Goal: Task Accomplishment & Management: Complete application form

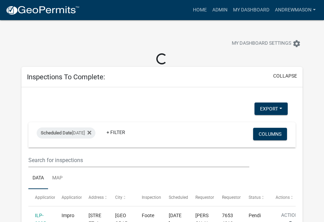
select select "3: 100"
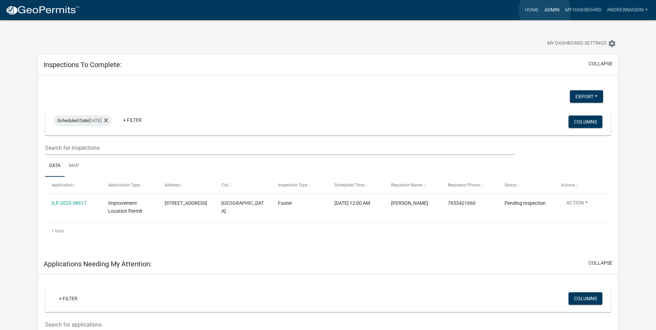
click at [324, 11] on link "Admin" at bounding box center [552, 9] width 21 height 13
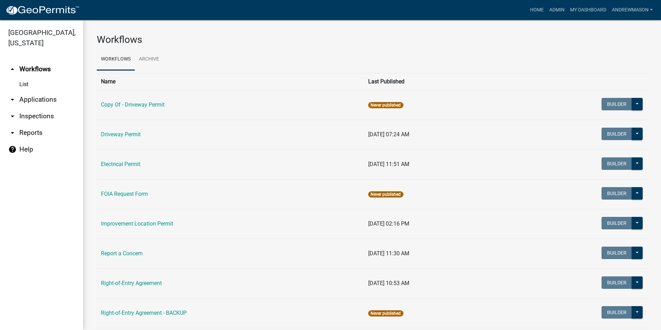
click at [37, 96] on link "arrow_drop_down Applications" at bounding box center [41, 99] width 83 height 17
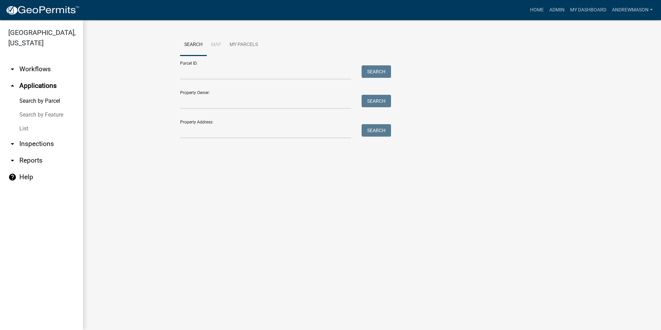
click at [28, 129] on link "List" at bounding box center [41, 129] width 83 height 14
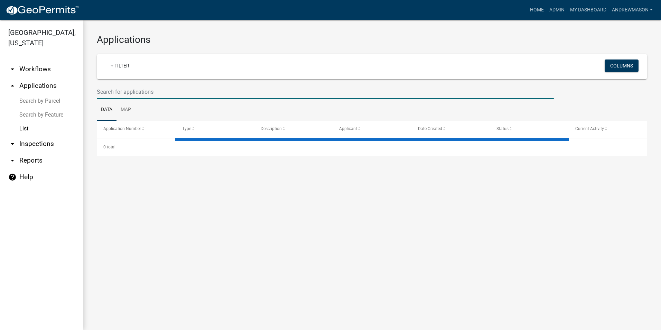
click at [145, 92] on input "text" at bounding box center [325, 92] width 457 height 14
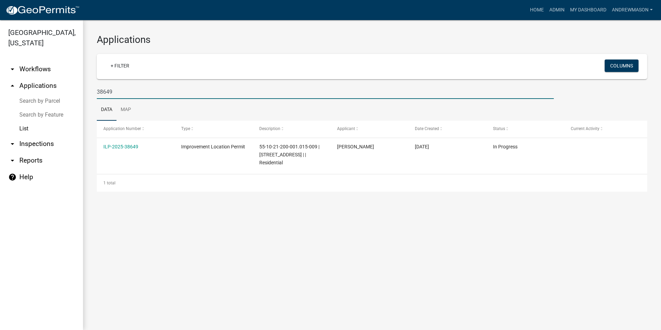
type input "38649"
click at [128, 145] on link "ILP-2025-38649" at bounding box center [120, 147] width 35 height 6
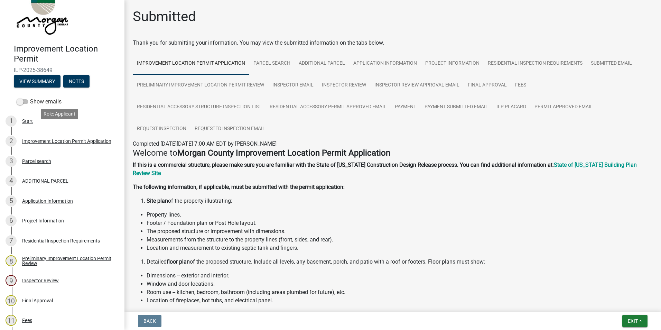
scroll to position [35, 0]
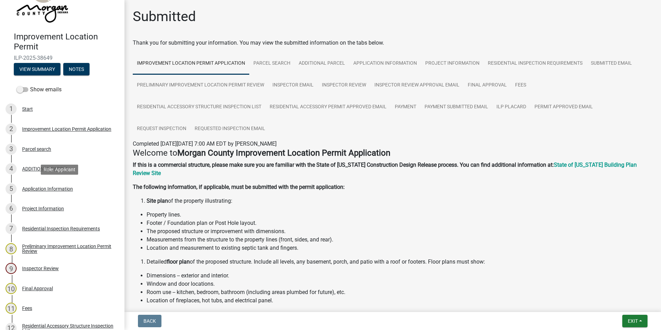
click at [52, 188] on div "Application Information" at bounding box center [47, 188] width 51 height 5
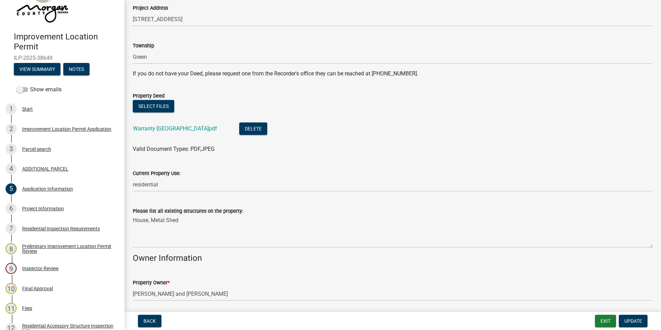
scroll to position [284, 0]
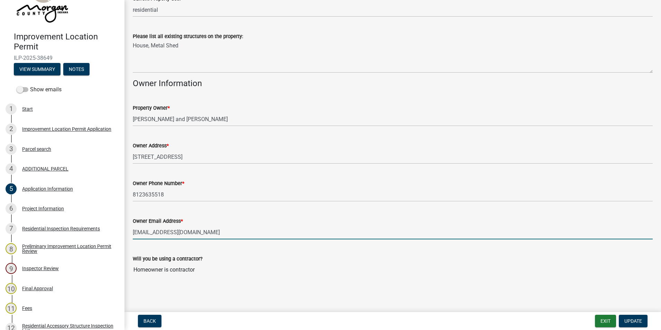
drag, startPoint x: 190, startPoint y: 234, endPoint x: 132, endPoint y: 235, distance: 58.1
click at [132, 221] on div "Owner Email Address * jwhutslar@yahoo.com" at bounding box center [393, 223] width 531 height 32
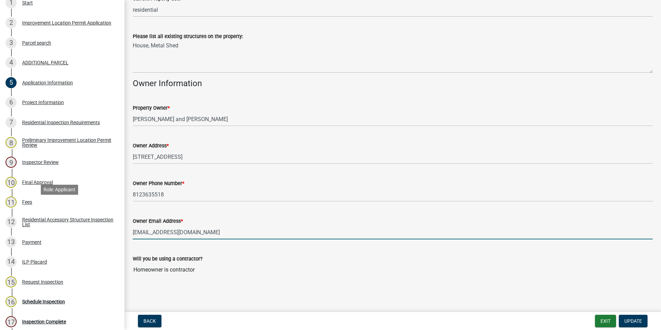
scroll to position [208, 0]
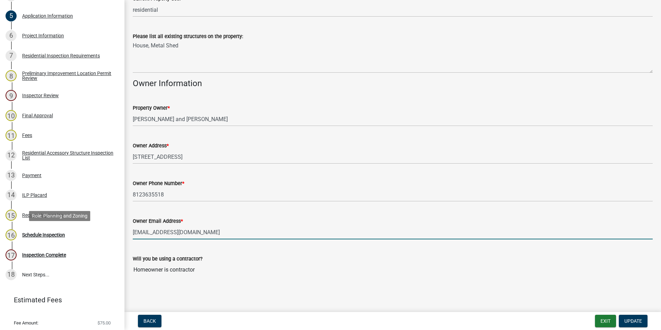
click at [43, 221] on div "Schedule Inspection" at bounding box center [43, 234] width 43 height 5
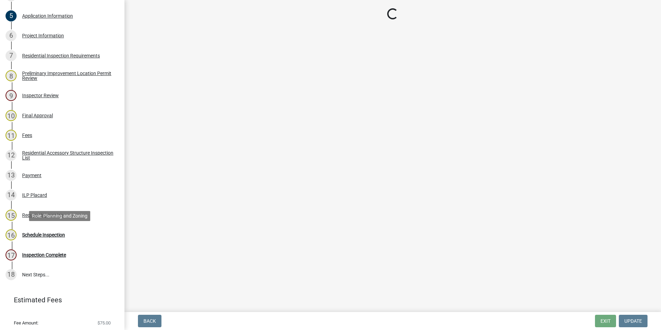
scroll to position [0, 0]
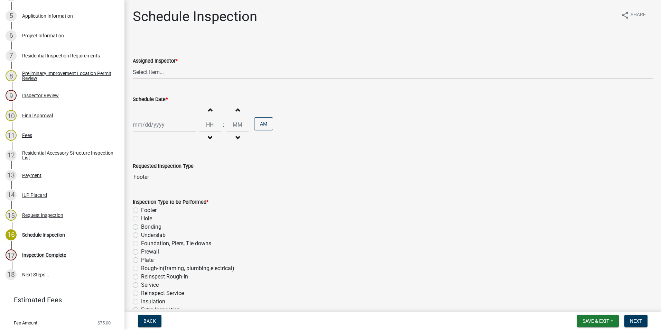
click at [151, 71] on select "Select Item... Hewett (John) AndrewMason (Andrew Mason)" at bounding box center [393, 72] width 520 height 14
select select "47d75678-cf87-418f-879d-88d5340f2bcb"
click at [133, 65] on select "Select Item... Hewett (John) AndrewMason (Andrew Mason)" at bounding box center [393, 72] width 520 height 14
click at [151, 122] on div at bounding box center [164, 125] width 63 height 14
select select "10"
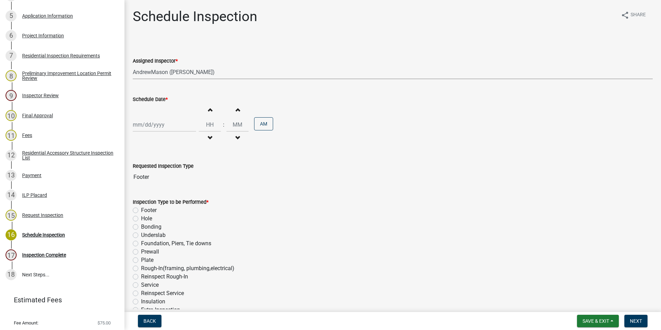
select select "2025"
drag, startPoint x: 160, startPoint y: 183, endPoint x: 164, endPoint y: 186, distance: 4.5
click at [161, 183] on div "15" at bounding box center [161, 183] width 11 height 11
type input "[DATE]"
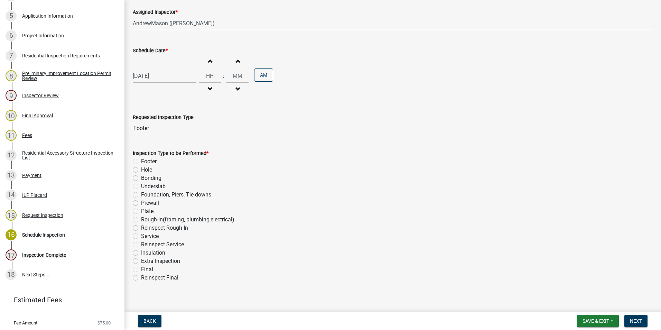
scroll to position [55, 0]
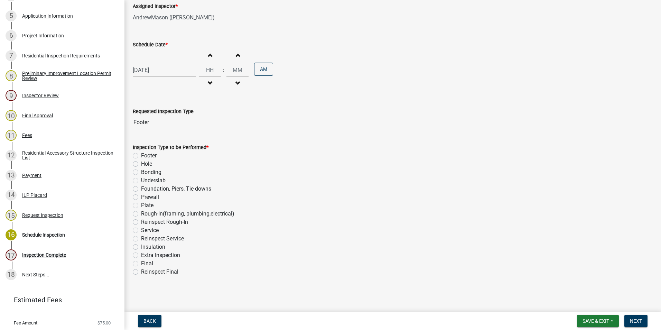
click at [141, 155] on label "Footer" at bounding box center [149, 155] width 16 height 8
click at [141, 155] on input "Footer" at bounding box center [143, 153] width 4 height 4
radio input "true"
click at [324, 221] on span "Next" at bounding box center [636, 321] width 12 height 6
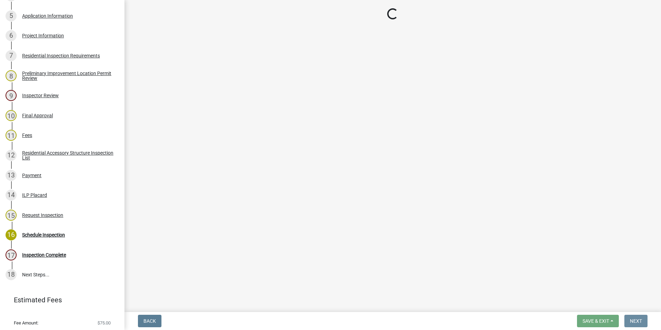
scroll to position [0, 0]
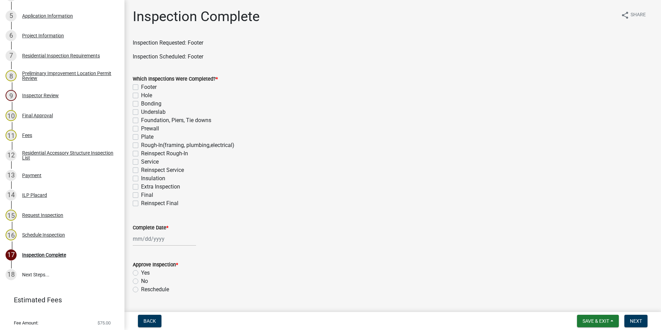
click at [141, 87] on label "Footer" at bounding box center [149, 87] width 16 height 8
click at [141, 87] on input "Footer" at bounding box center [143, 85] width 4 height 4
checkbox input "true"
checkbox input "false"
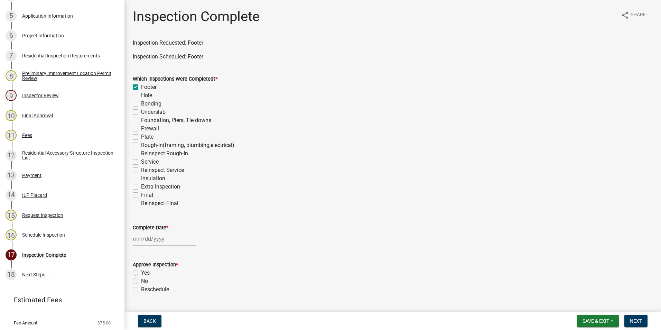
checkbox input "false"
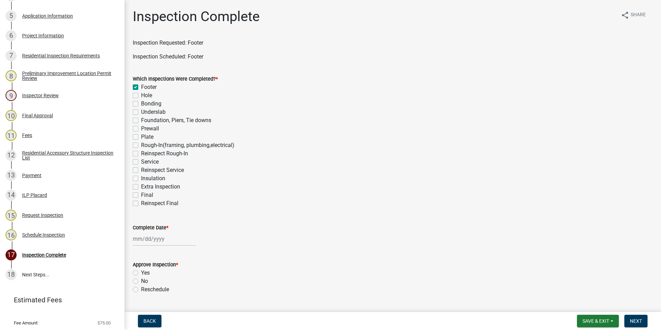
checkbox input "false"
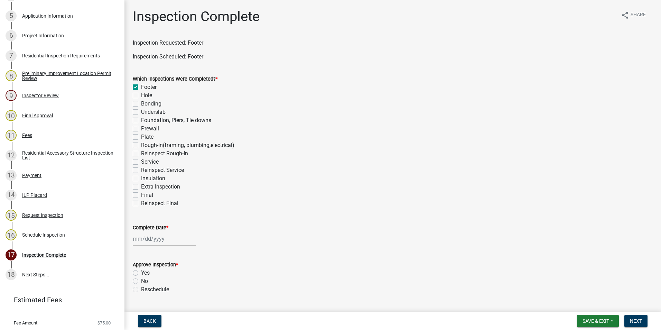
checkbox input "false"
click at [136, 221] on div at bounding box center [164, 239] width 63 height 14
select select "10"
select select "2025"
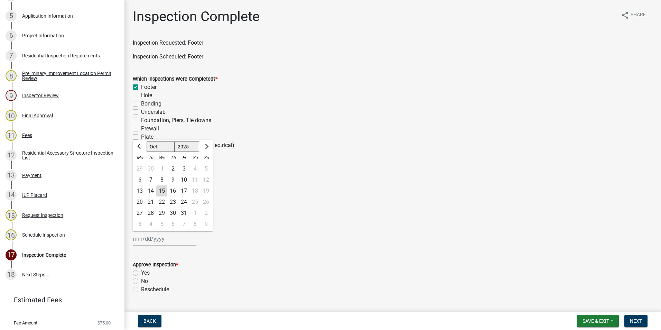
click at [163, 191] on div "15" at bounding box center [161, 190] width 11 height 11
type input "[DATE]"
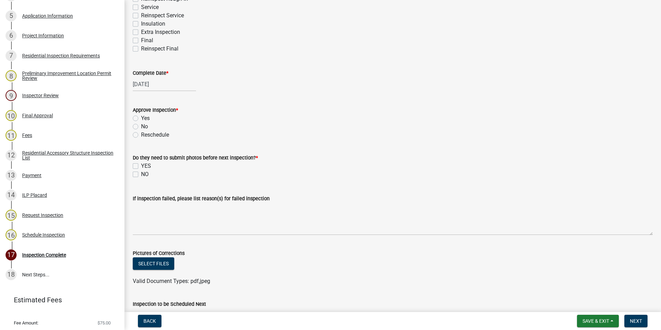
scroll to position [173, 0]
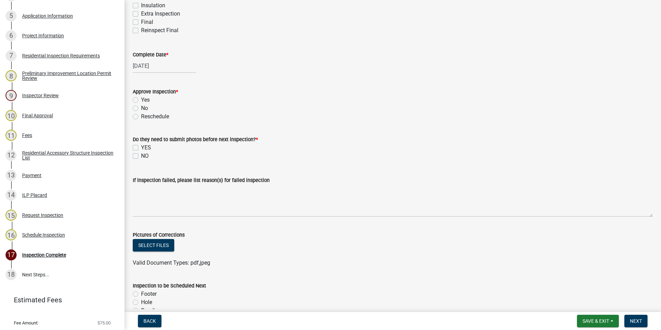
drag, startPoint x: 135, startPoint y: 100, endPoint x: 137, endPoint y: 108, distance: 8.1
click at [141, 100] on label "Yes" at bounding box center [145, 100] width 9 height 8
click at [141, 100] on input "Yes" at bounding box center [143, 98] width 4 height 4
radio input "true"
click at [141, 156] on label "NO" at bounding box center [145, 156] width 8 height 8
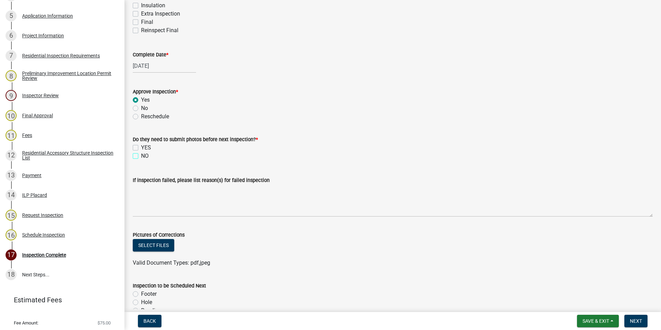
click at [141, 156] on input "NO" at bounding box center [143, 154] width 4 height 4
checkbox input "true"
checkbox input "false"
checkbox input "true"
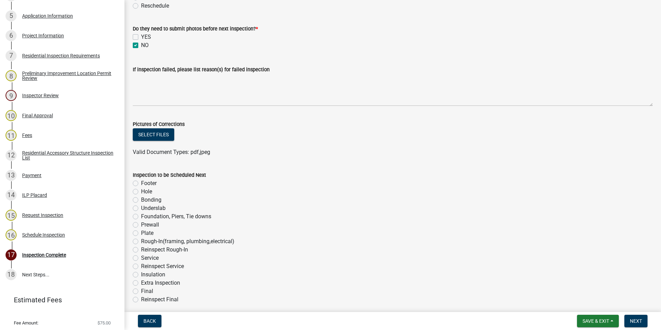
scroll to position [311, 0]
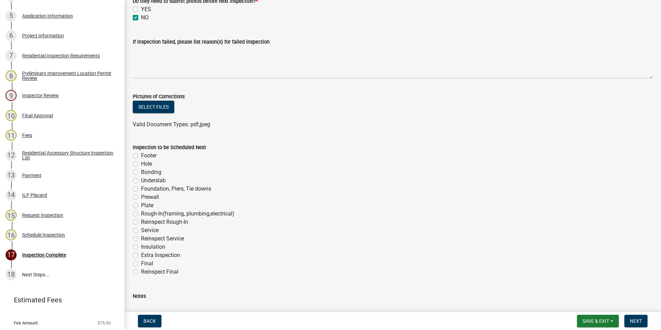
click at [141, 189] on label "Foundation, Piers, Tie downs" at bounding box center [176, 189] width 70 height 8
click at [141, 189] on input "Foundation, Piers, Tie downs" at bounding box center [143, 187] width 4 height 4
radio input "true"
click at [324, 221] on button "Next" at bounding box center [636, 321] width 23 height 12
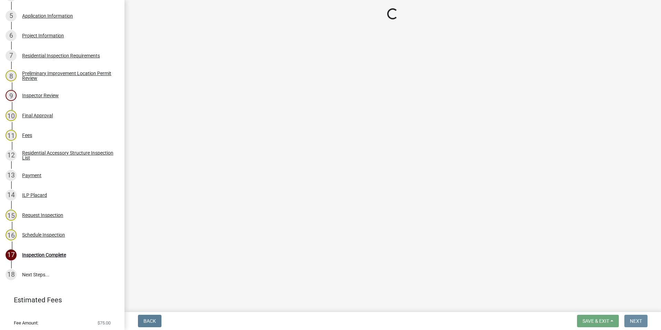
scroll to position [0, 0]
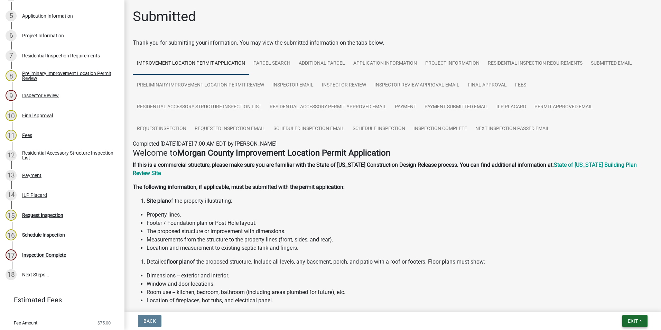
click at [324, 221] on span "Exit" at bounding box center [633, 321] width 10 height 6
click at [324, 221] on button "Save & Exit" at bounding box center [619, 303] width 55 height 17
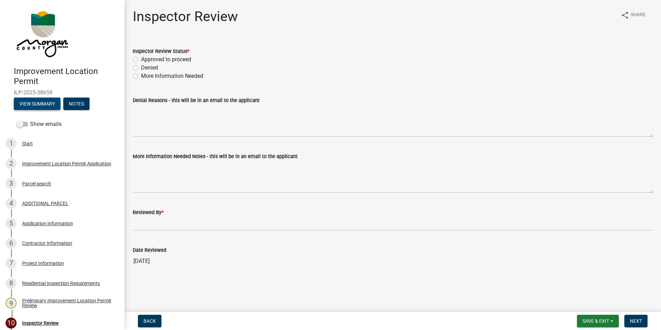
click at [59, 102] on button "View Summary" at bounding box center [37, 104] width 47 height 12
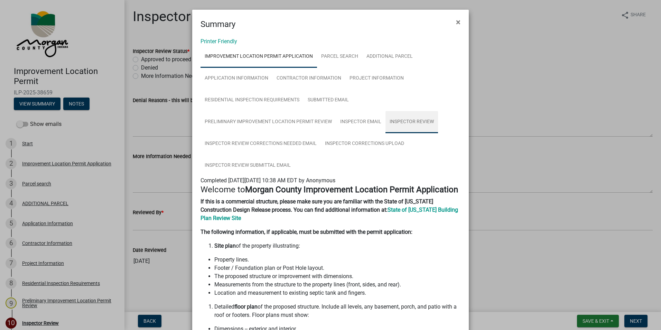
click at [394, 125] on link "Inspector Review" at bounding box center [412, 122] width 53 height 22
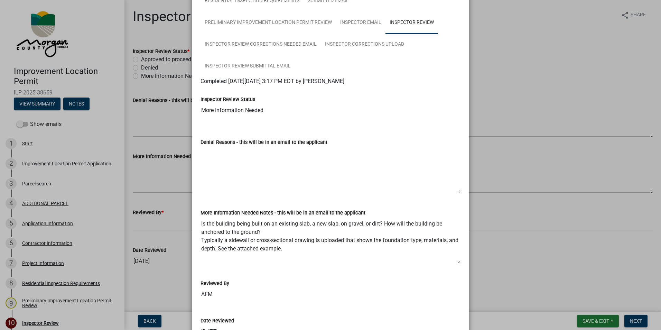
scroll to position [104, 0]
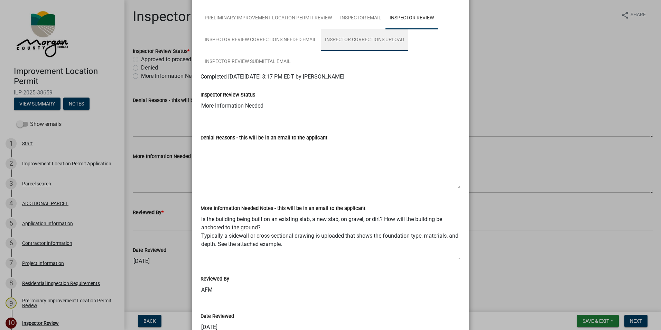
click at [351, 38] on link "Inspector Corrections Upload" at bounding box center [365, 40] width 88 height 22
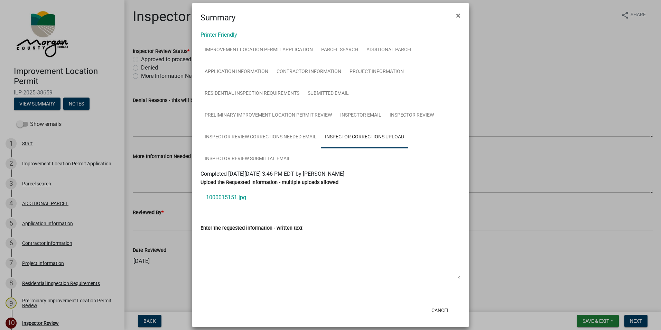
scroll to position [13, 0]
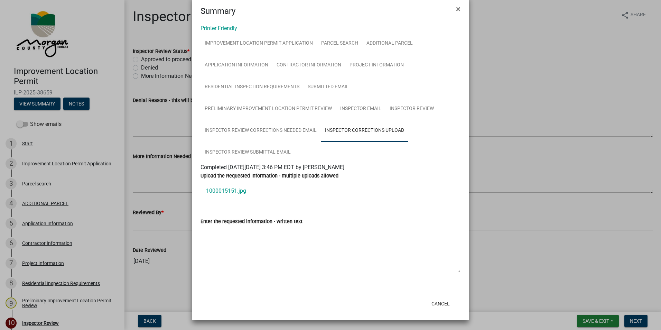
click at [234, 191] on link "1000015151.jpg" at bounding box center [331, 191] width 260 height 17
click at [456, 8] on span "×" at bounding box center [458, 9] width 4 height 10
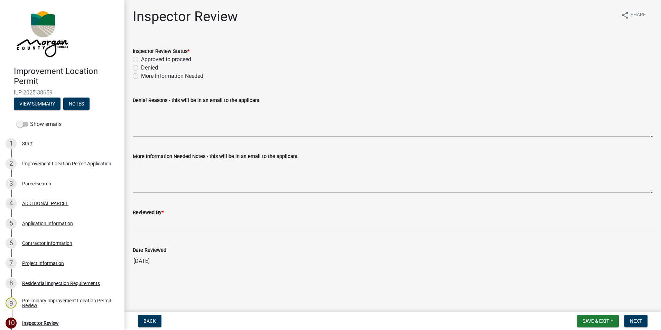
click at [141, 57] on label "Approved to proceed" at bounding box center [166, 59] width 50 height 8
click at [141, 57] on input "Approved to proceed" at bounding box center [143, 57] width 4 height 4
radio input "true"
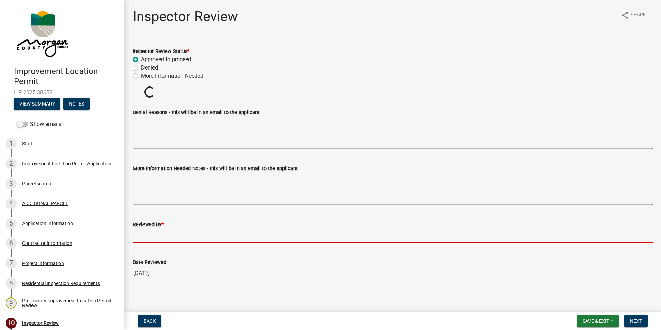
click at [149, 234] on input "Reviewed By *" at bounding box center [393, 236] width 520 height 14
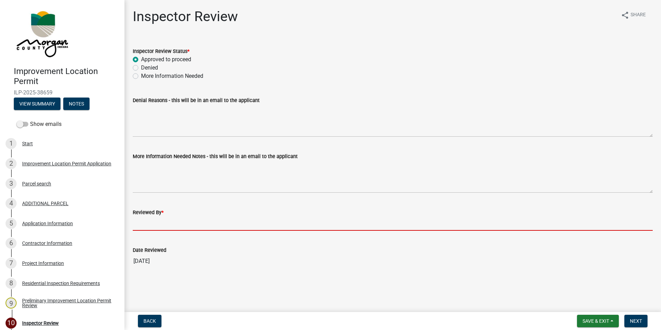
type input "AFM"
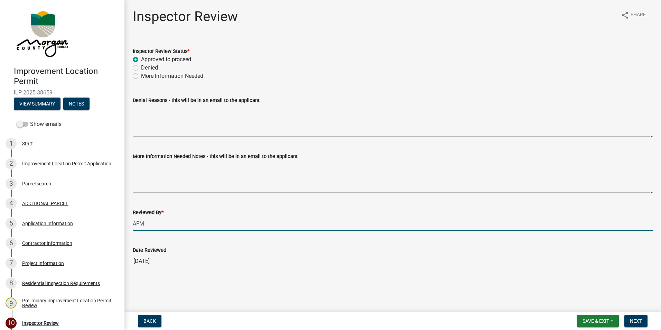
click at [631, 314] on nav "Back Save & Exit Save Save & Exit Next" at bounding box center [393, 321] width 537 height 18
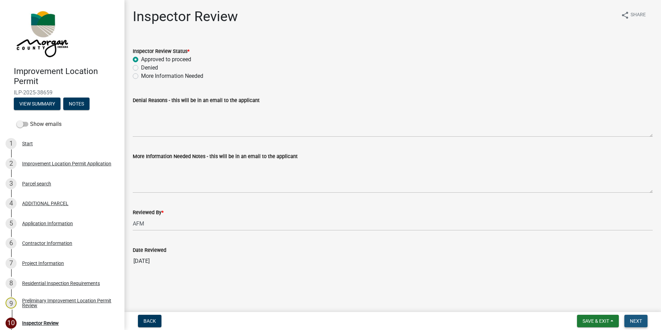
click at [632, 320] on span "Next" at bounding box center [636, 321] width 12 height 6
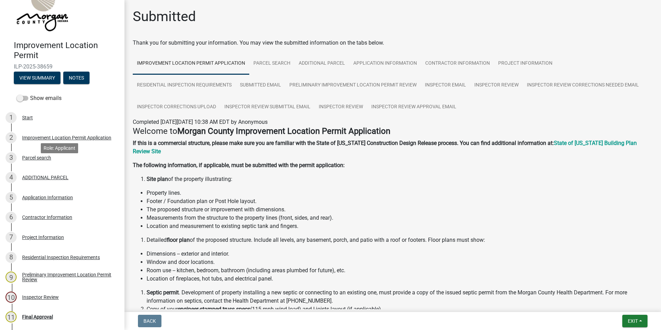
scroll to position [111, 0]
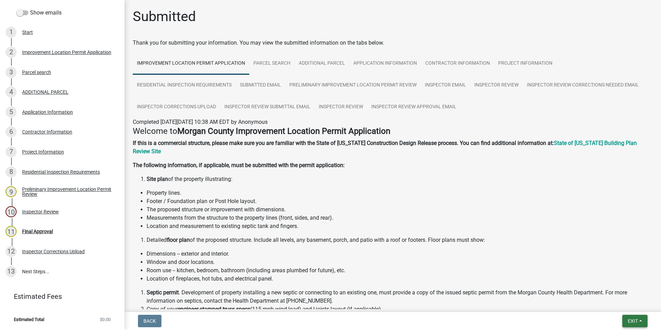
click at [629, 320] on span "Exit" at bounding box center [633, 321] width 10 height 6
click at [628, 303] on button "Save & Exit" at bounding box center [619, 303] width 55 height 17
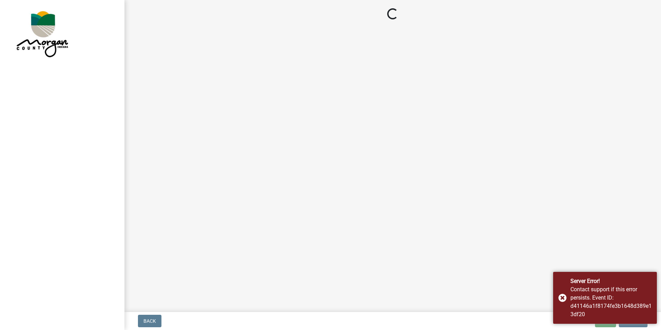
click at [564, 294] on div "Server Error! Contact support if this error persists. Event ID: d41146a1f8174fe…" at bounding box center [605, 298] width 104 height 52
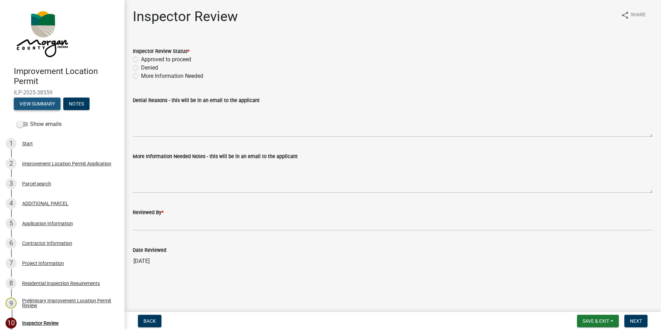
click at [44, 101] on button "View Summary" at bounding box center [37, 104] width 47 height 12
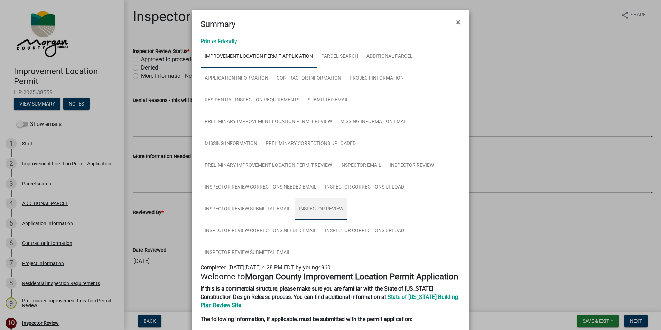
click at [323, 202] on link "Inspector Review" at bounding box center [321, 209] width 53 height 22
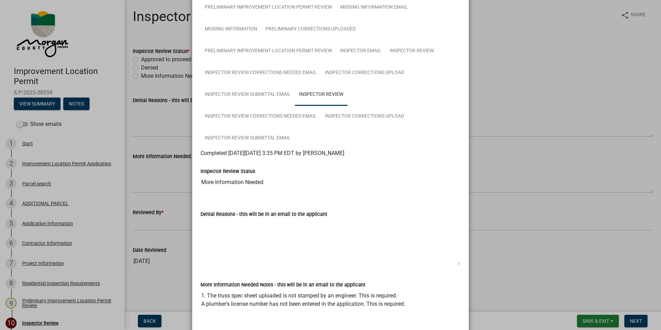
scroll to position [138, 0]
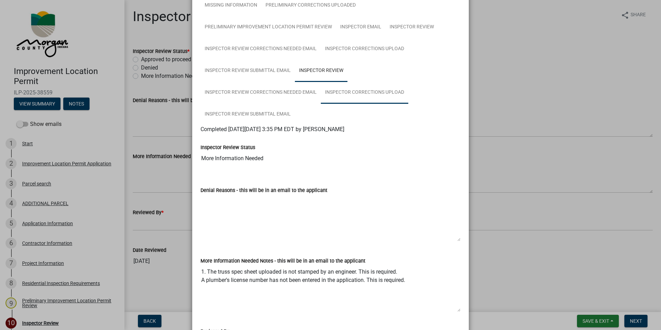
click at [369, 95] on link "Inspector Corrections Upload" at bounding box center [365, 93] width 88 height 22
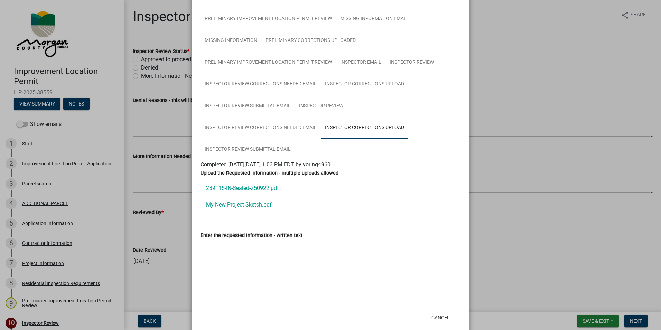
scroll to position [104, 0]
click at [243, 187] on link "289115-IN-Sealed-250922.pdf" at bounding box center [331, 187] width 260 height 17
